Goal: Information Seeking & Learning: Learn about a topic

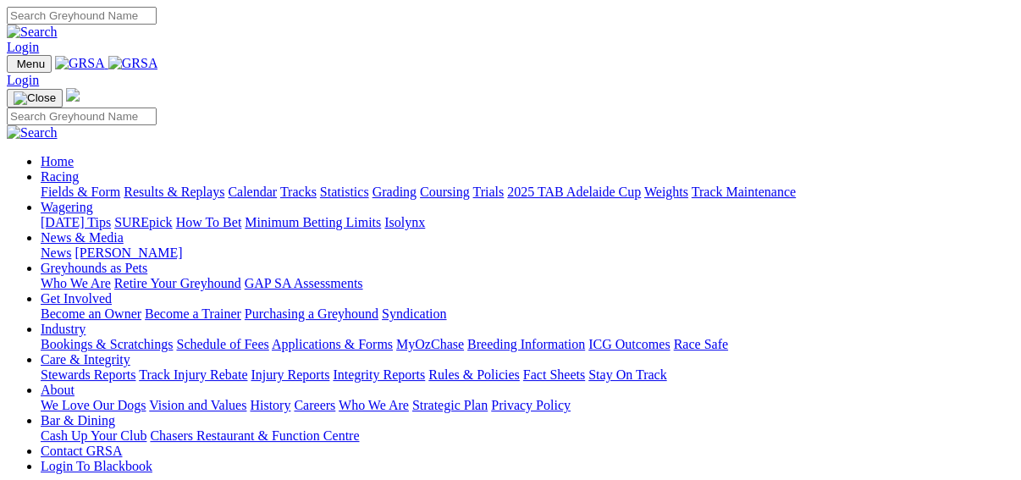
click at [79, 169] on link "Racing" at bounding box center [60, 176] width 38 height 14
click at [45, 184] on link "Fields & Form" at bounding box center [81, 191] width 80 height 14
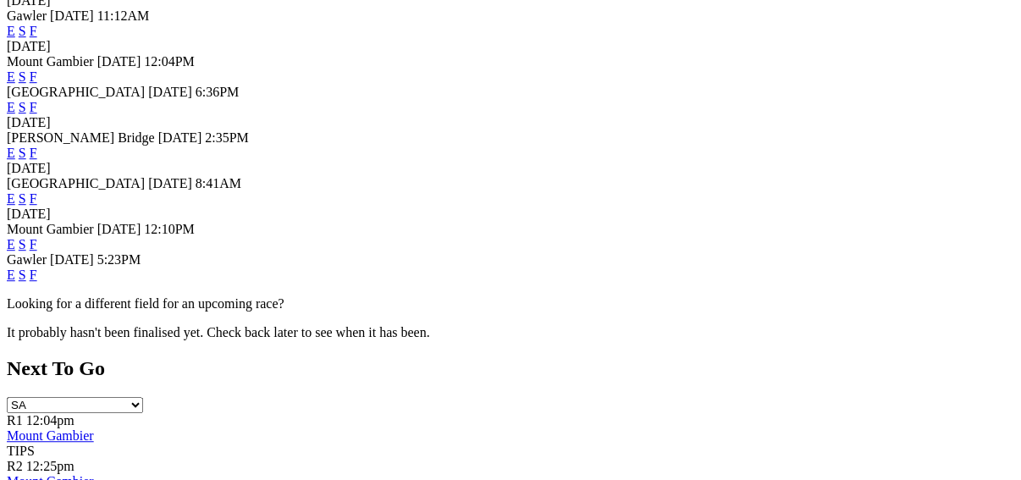
scroll to position [609, 0]
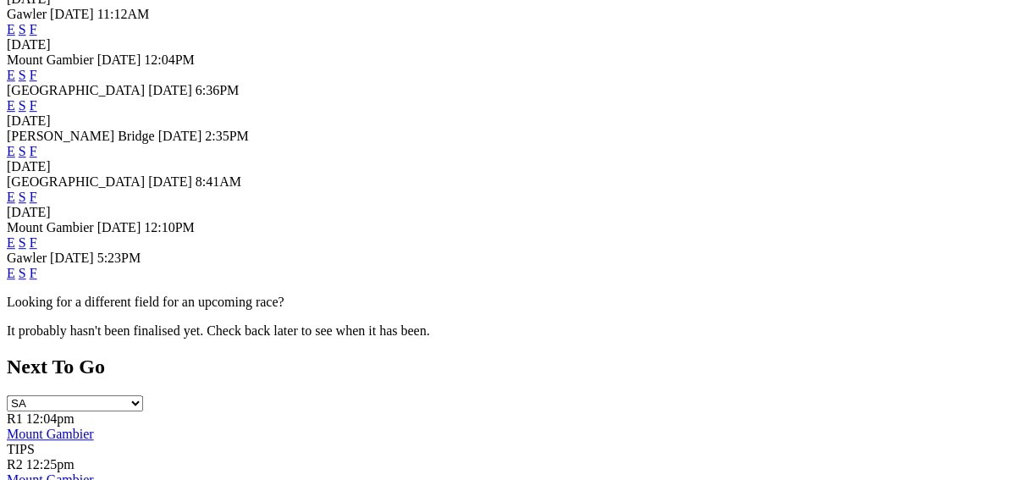
click at [37, 266] on link "F" at bounding box center [34, 273] width 8 height 14
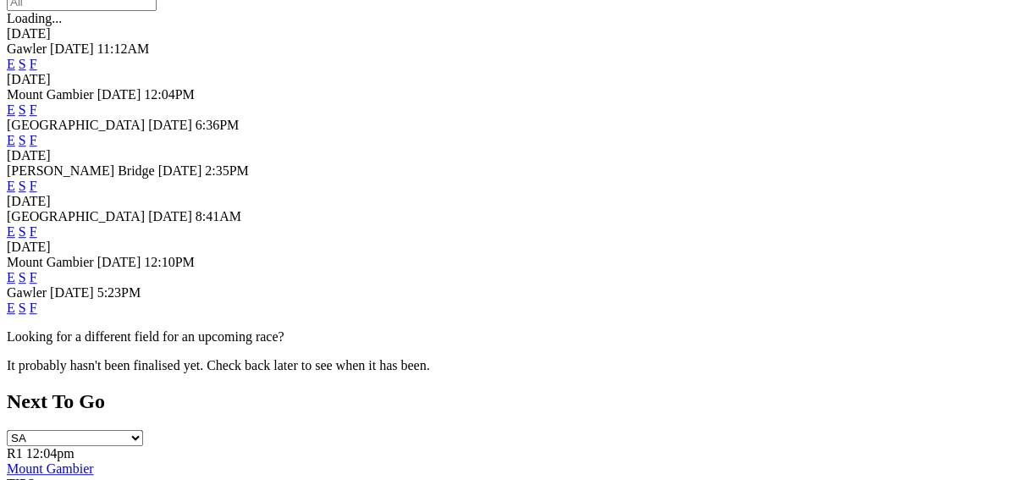
scroll to position [609, 0]
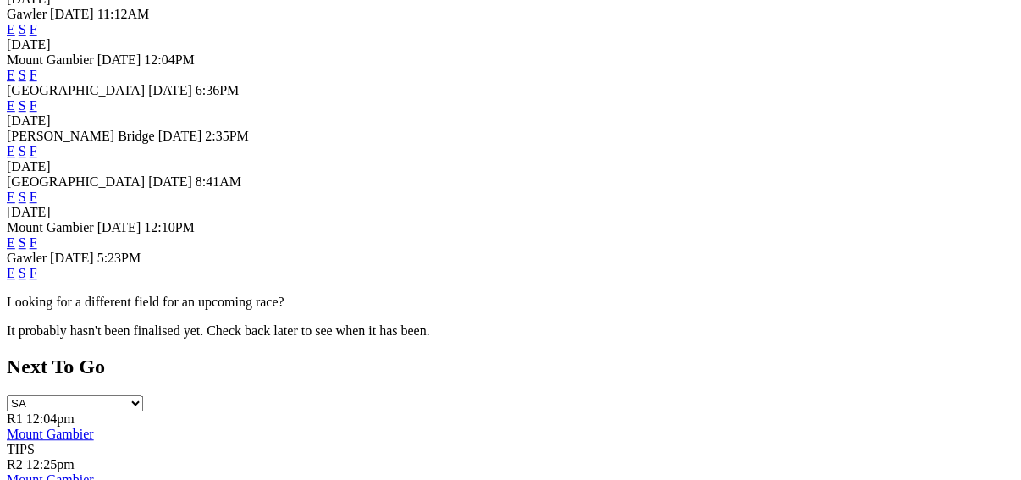
click at [37, 190] on link "F" at bounding box center [34, 197] width 8 height 14
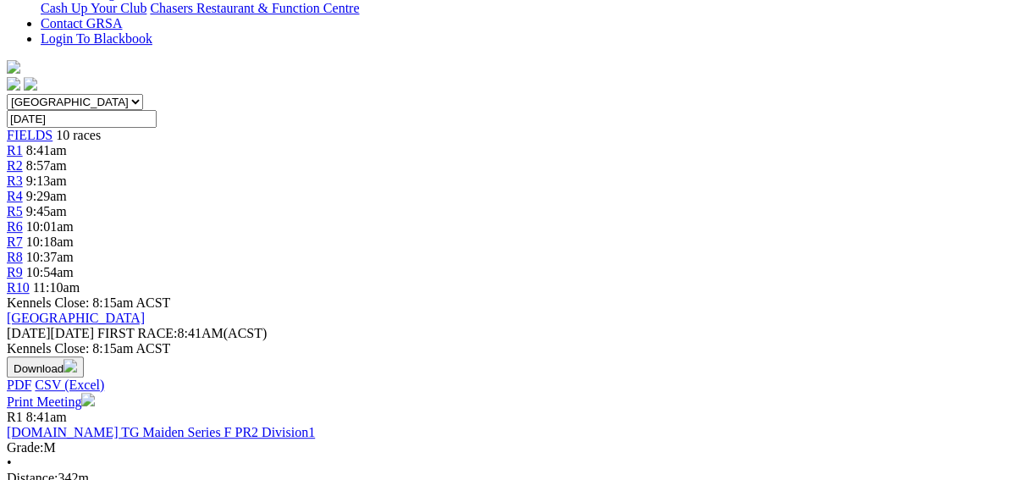
scroll to position [474, 0]
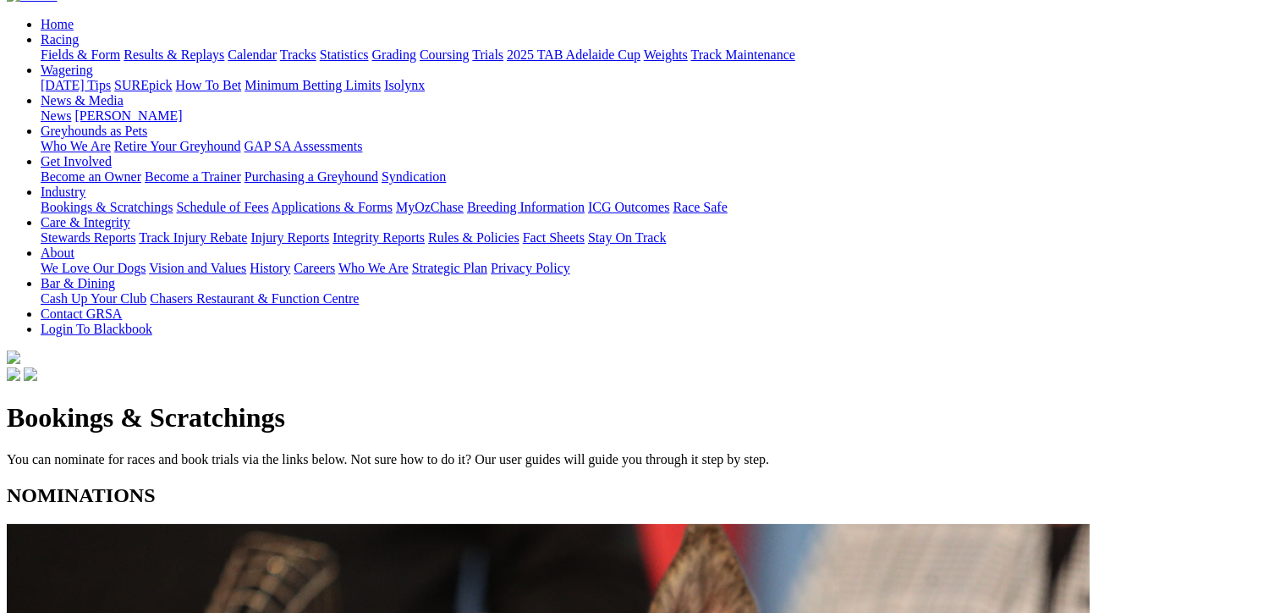
scroll to position [169, 0]
